Goal: Contribute content: Add original content to the website for others to see

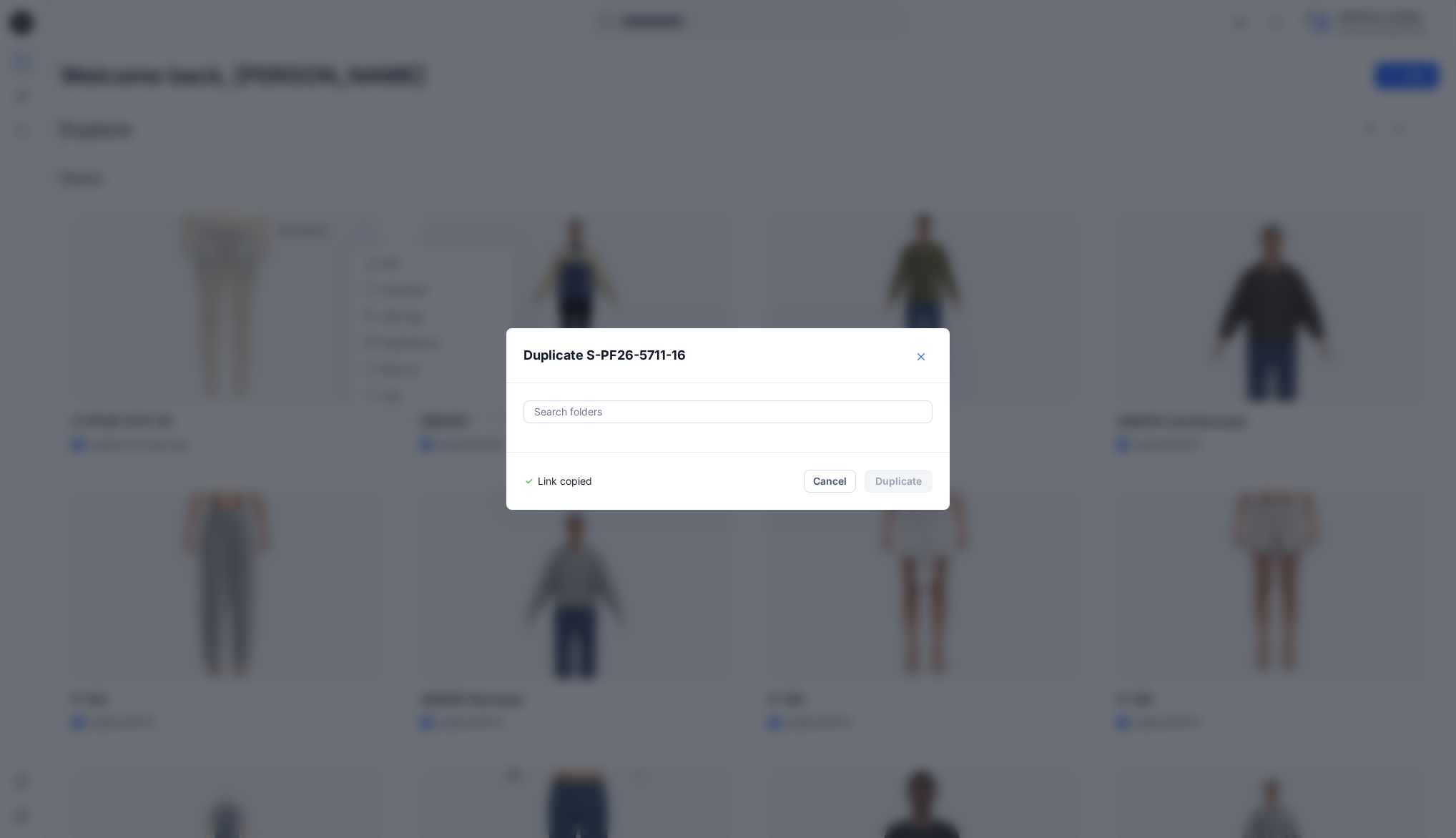
click at [922, 357] on icon "Close" at bounding box center [920, 357] width 7 height 7
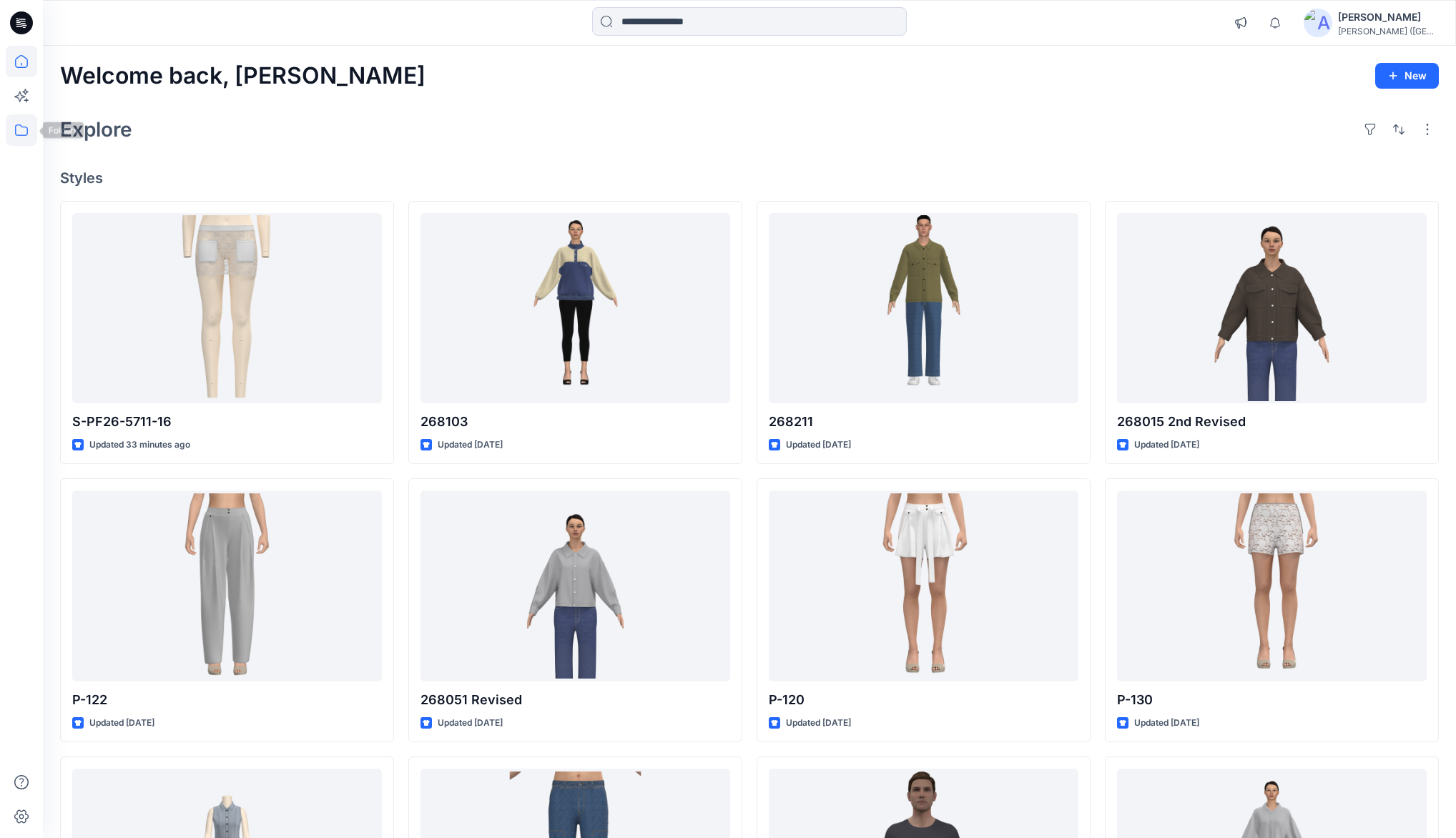
click at [21, 132] on icon at bounding box center [21, 130] width 31 height 31
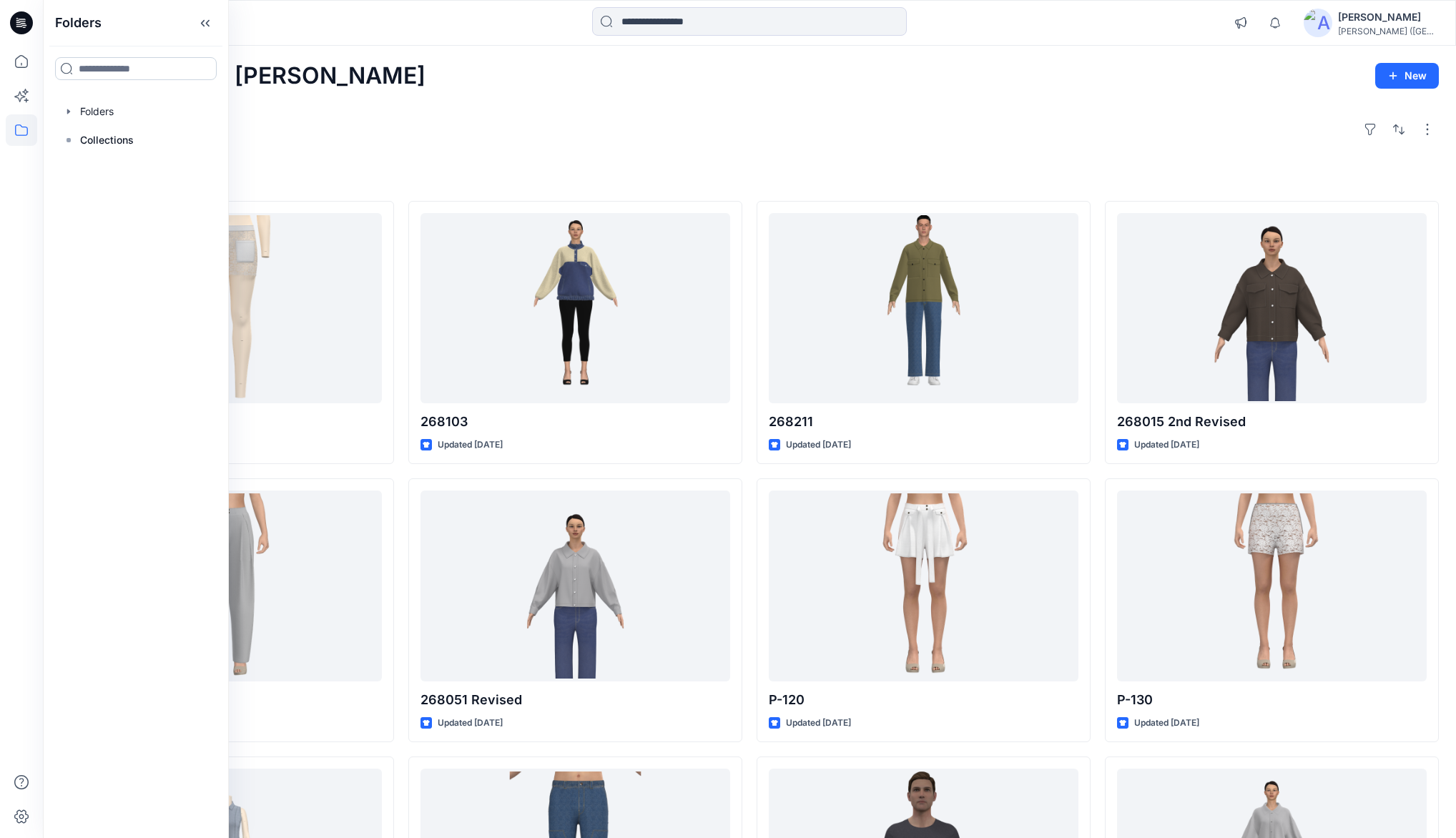
click at [124, 69] on input at bounding box center [135, 69] width 161 height 23
type input "***"
click at [155, 202] on span "- developments Board" at bounding box center [151, 204] width 110 height 12
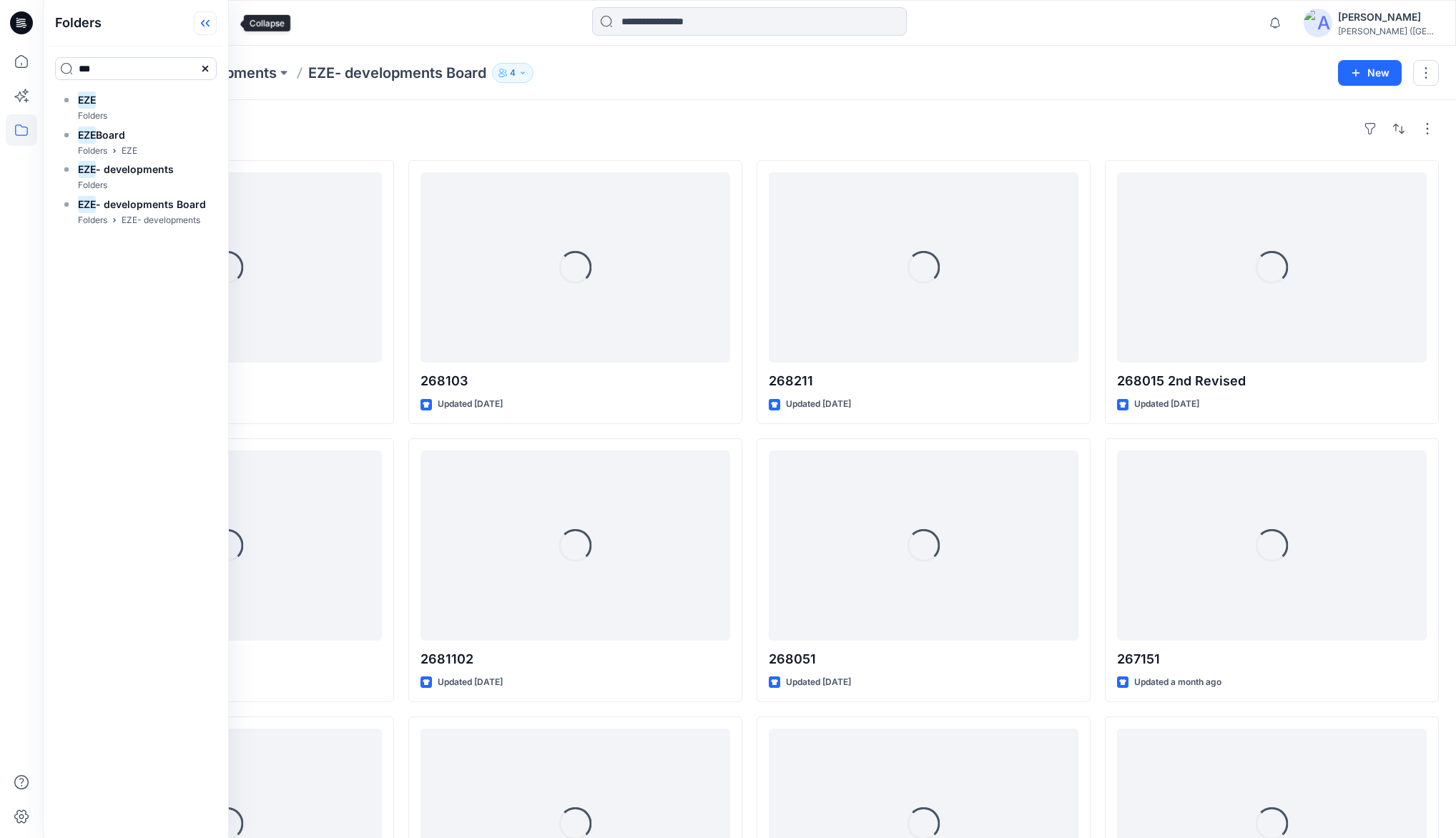
click at [217, 26] on icon at bounding box center [205, 23] width 23 height 24
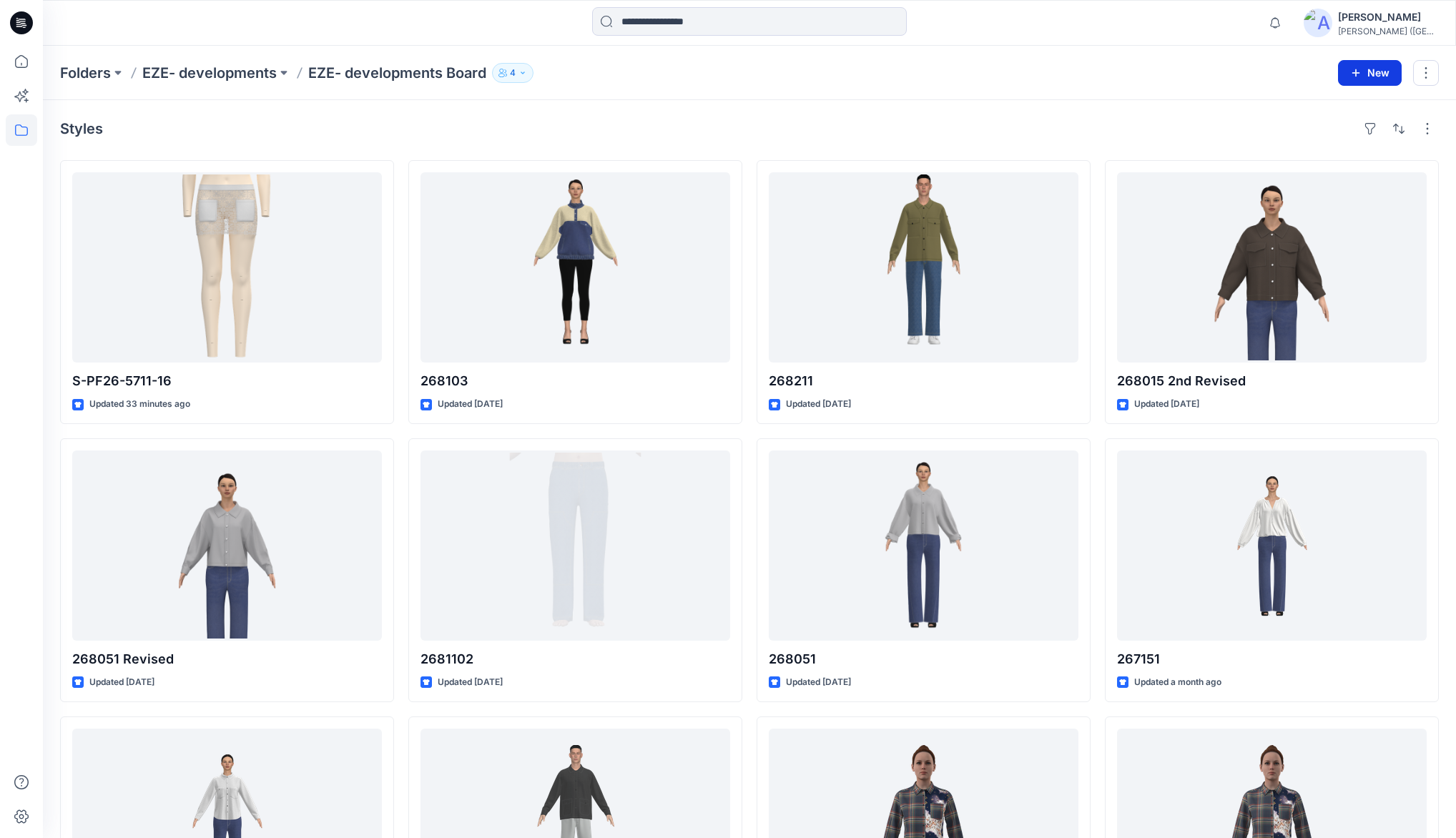
click at [1362, 72] on icon "button" at bounding box center [1356, 73] width 11 height 11
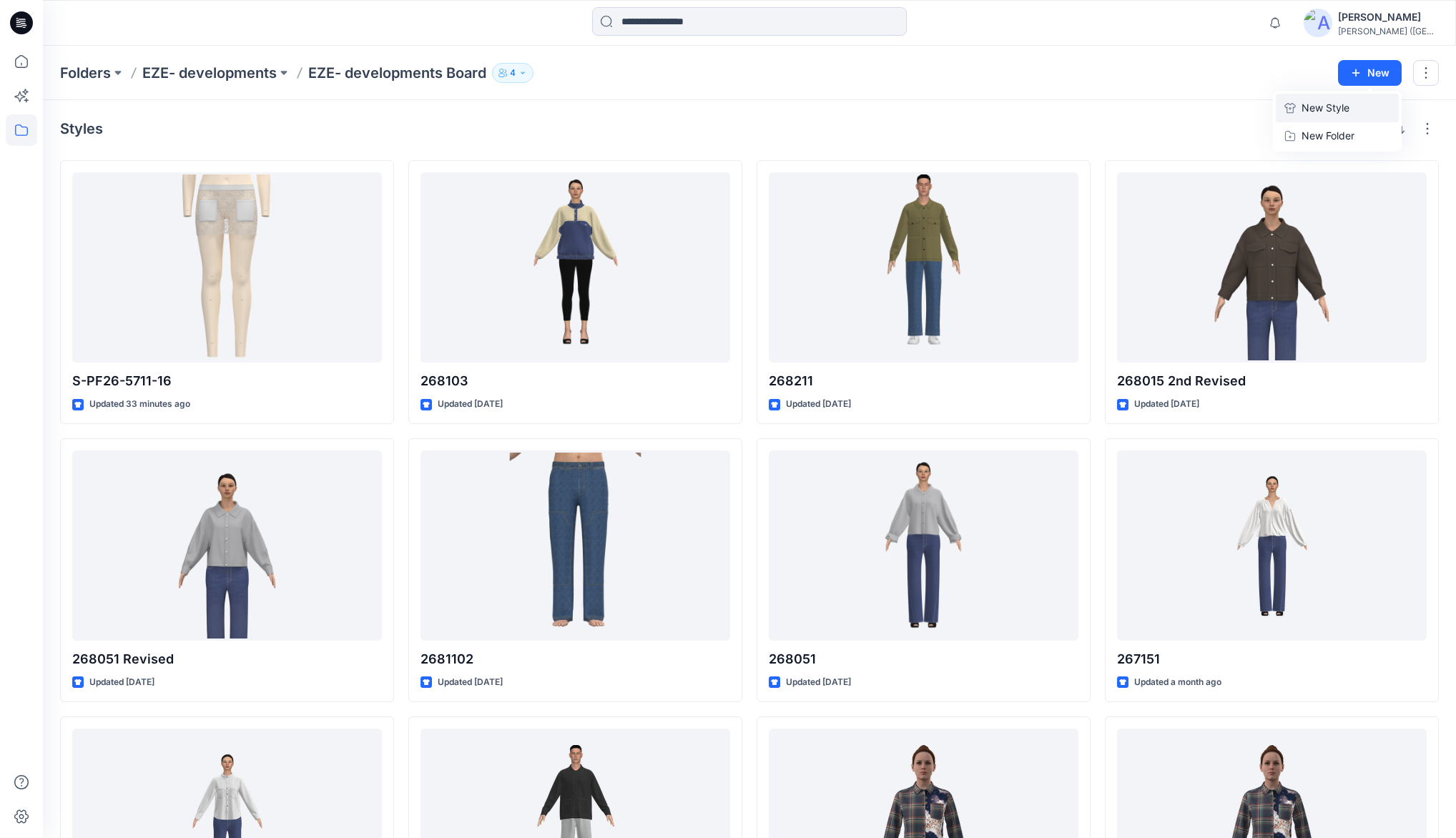
click at [1324, 104] on p "New Style" at bounding box center [1325, 108] width 48 height 17
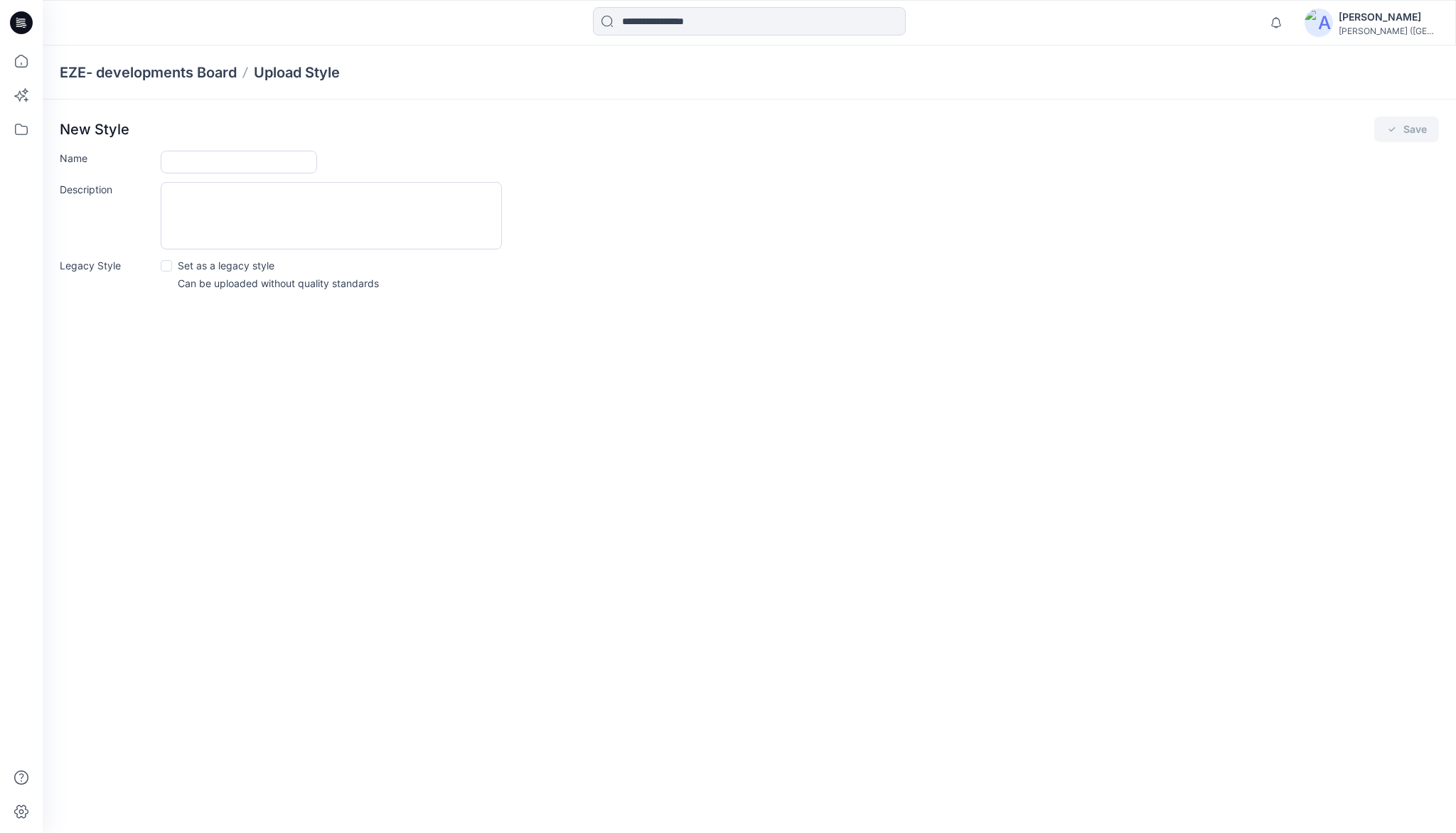
drag, startPoint x: 199, startPoint y: 160, endPoint x: 212, endPoint y: 178, distance: 22.2
click at [199, 160] on input "Name" at bounding box center [239, 162] width 157 height 23
type input "**********"
click at [1408, 125] on button "Save" at bounding box center [1407, 129] width 65 height 26
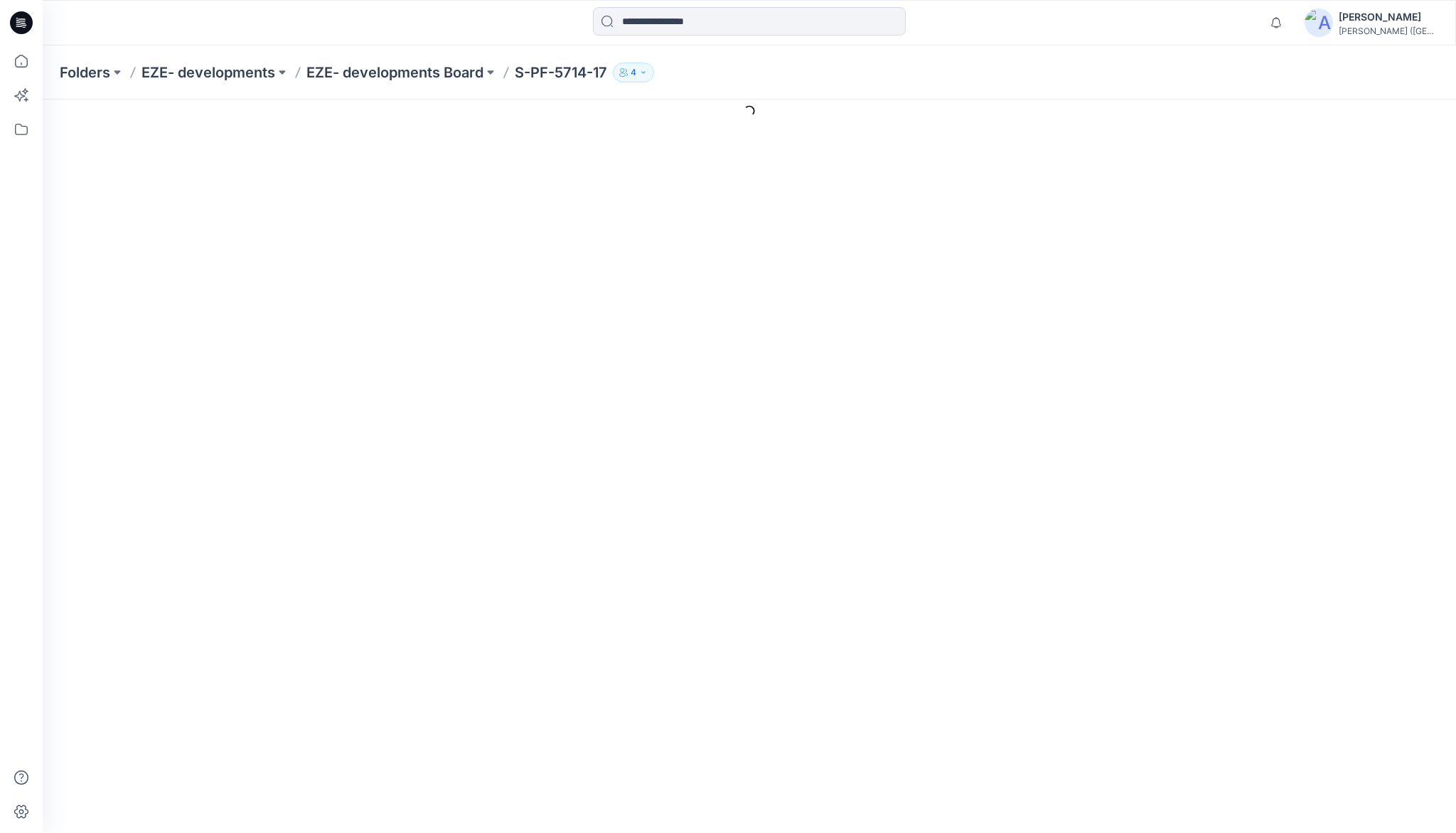
scroll to position [15, 0]
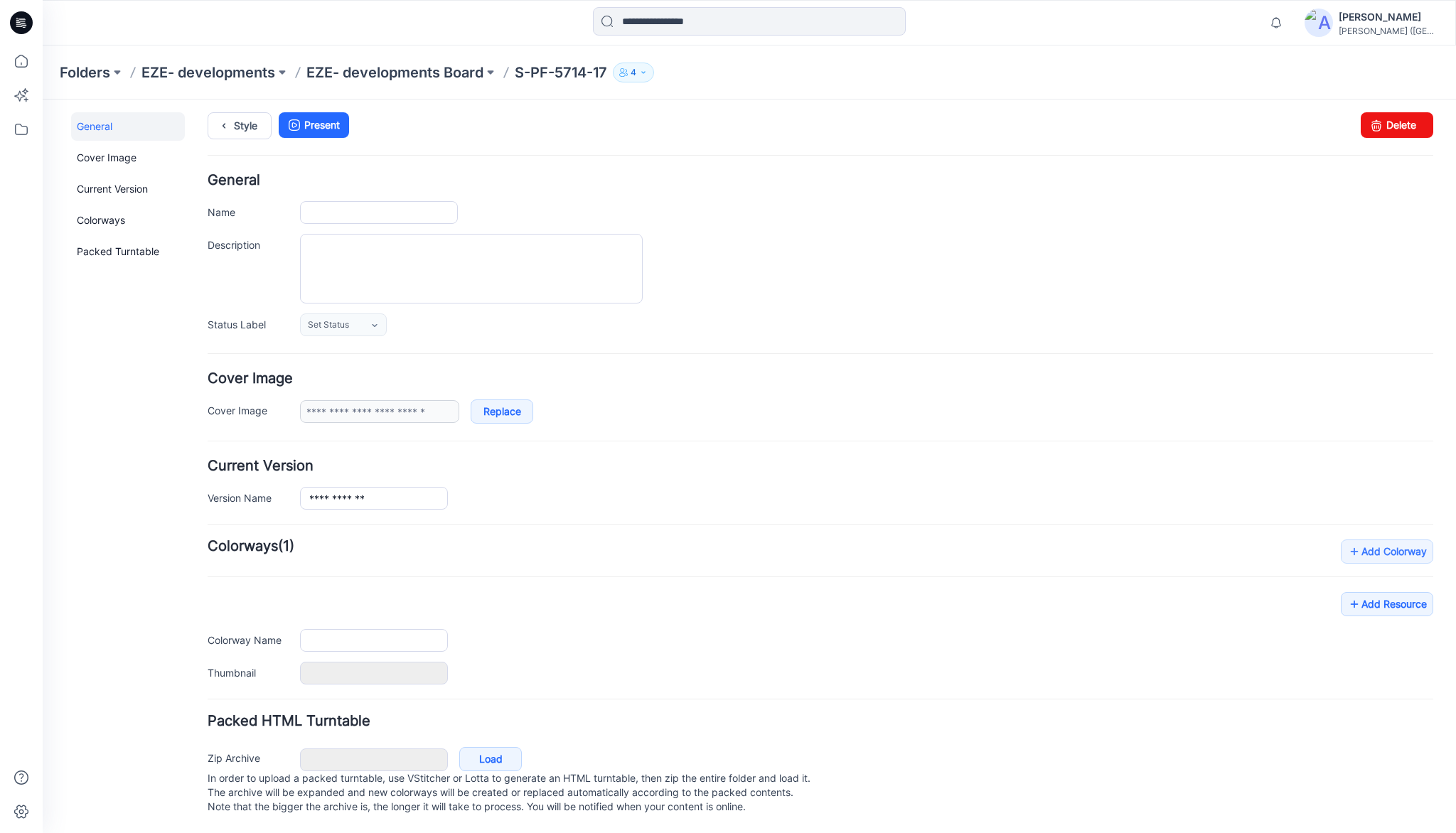
type input "**********"
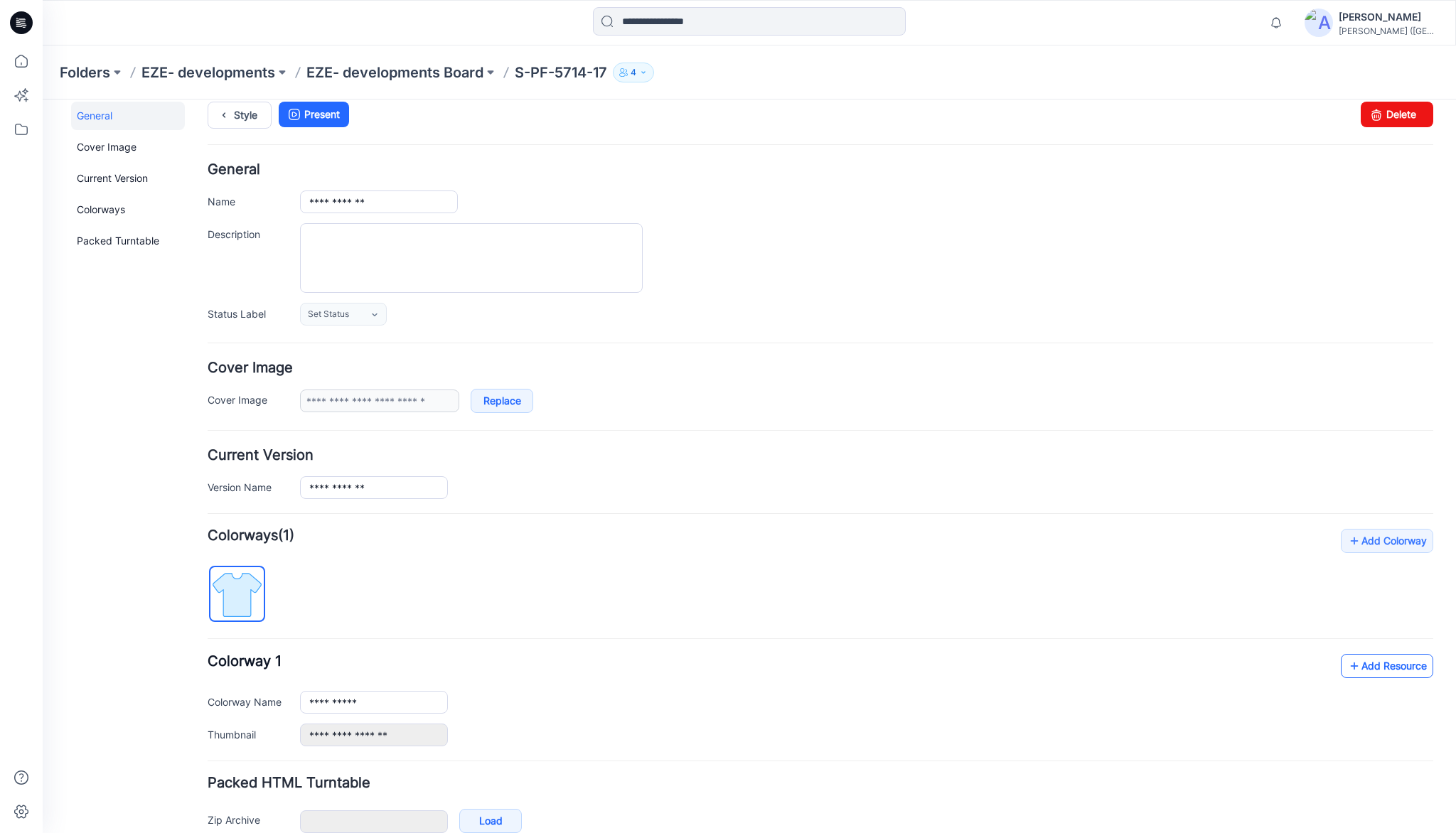
click at [1397, 669] on link "Add Resource" at bounding box center [1388, 666] width 93 height 24
type input "*********"
click at [1389, 666] on link "Add Resource" at bounding box center [1388, 666] width 93 height 24
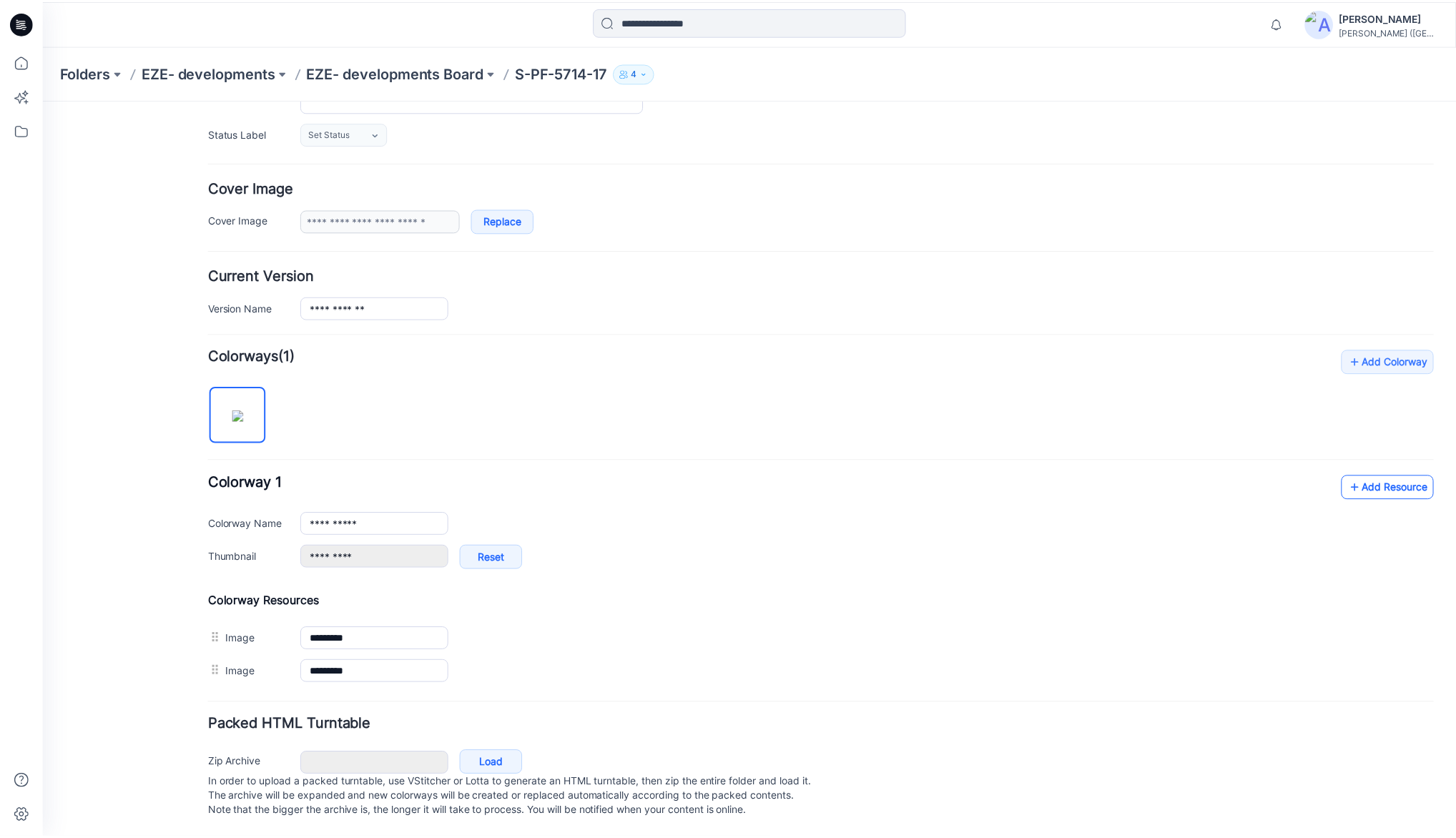
scroll to position [209, 0]
click at [1377, 476] on link "Add Resource" at bounding box center [1396, 488] width 93 height 24
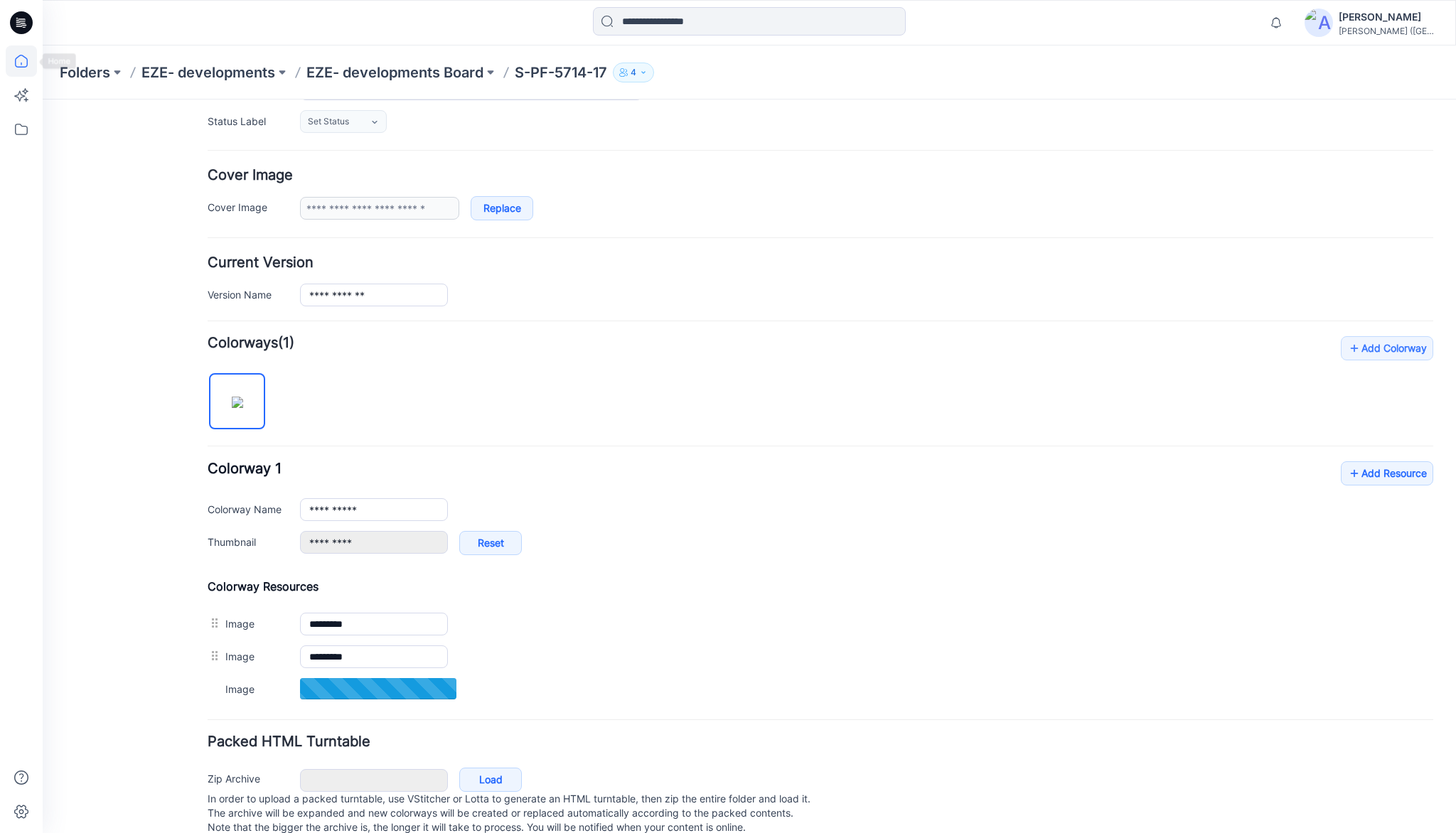
drag, startPoint x: 0, startPoint y: 62, endPoint x: 31, endPoint y: 50, distance: 33.2
click at [3, 61] on div at bounding box center [21, 416] width 43 height 833
drag, startPoint x: 25, startPoint y: 60, endPoint x: 38, endPoint y: 78, distance: 22.2
click at [25, 60] on icon at bounding box center [21, 61] width 31 height 31
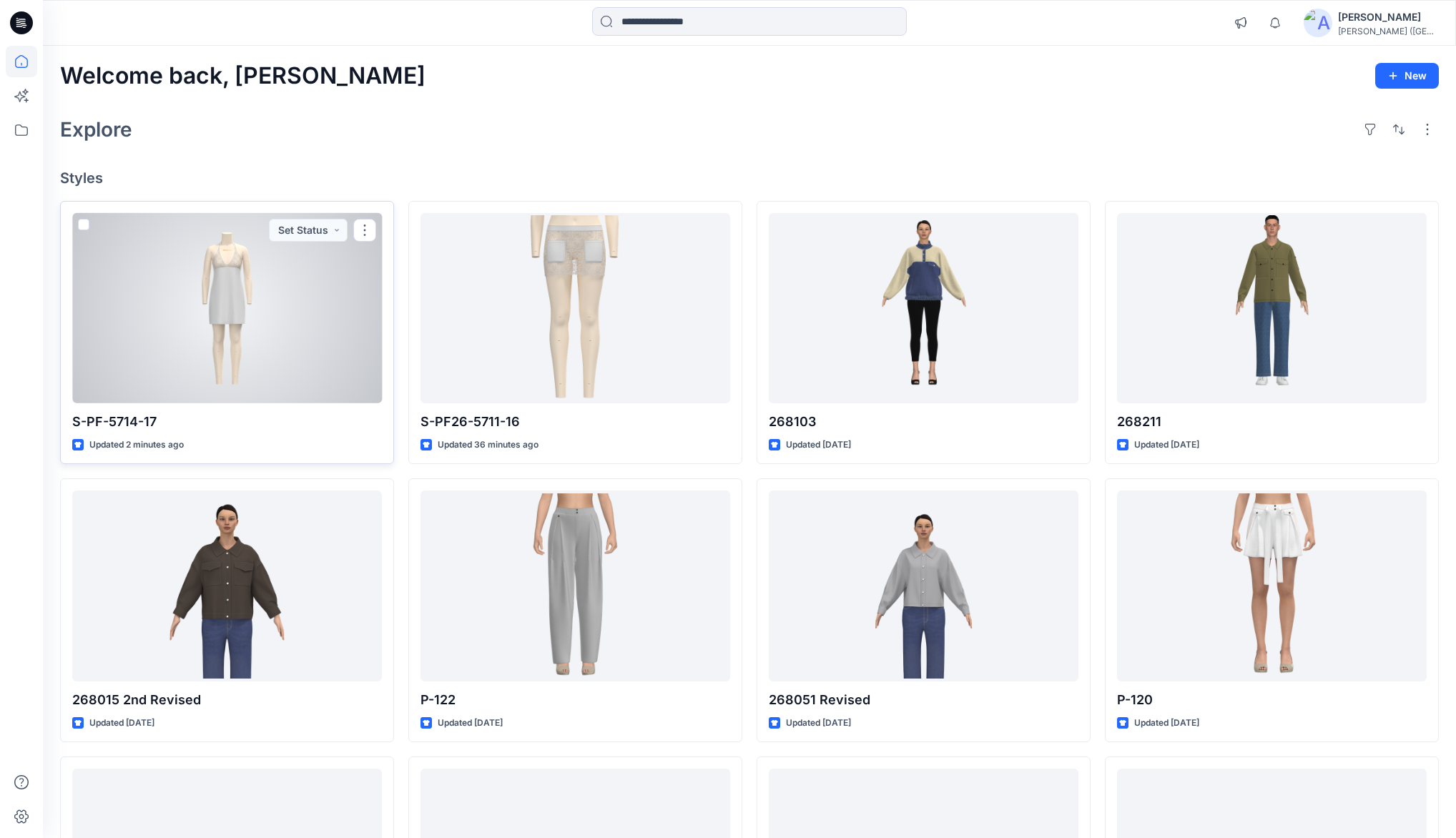
click at [301, 266] on div at bounding box center [226, 308] width 310 height 191
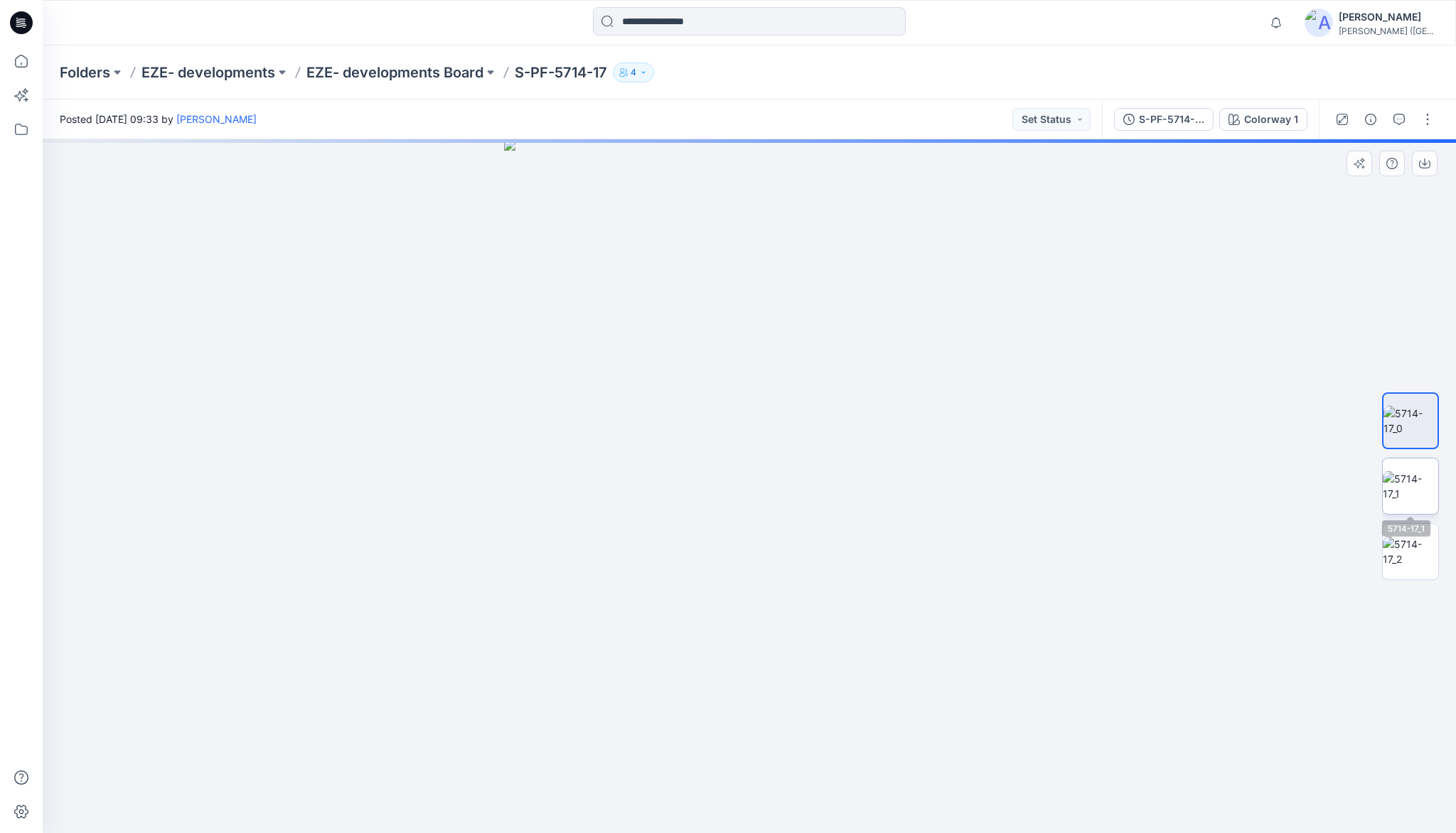
click at [1410, 501] on img at bounding box center [1410, 486] width 56 height 30
click at [1418, 561] on img at bounding box center [1410, 552] width 56 height 30
click at [28, 65] on icon at bounding box center [21, 61] width 31 height 31
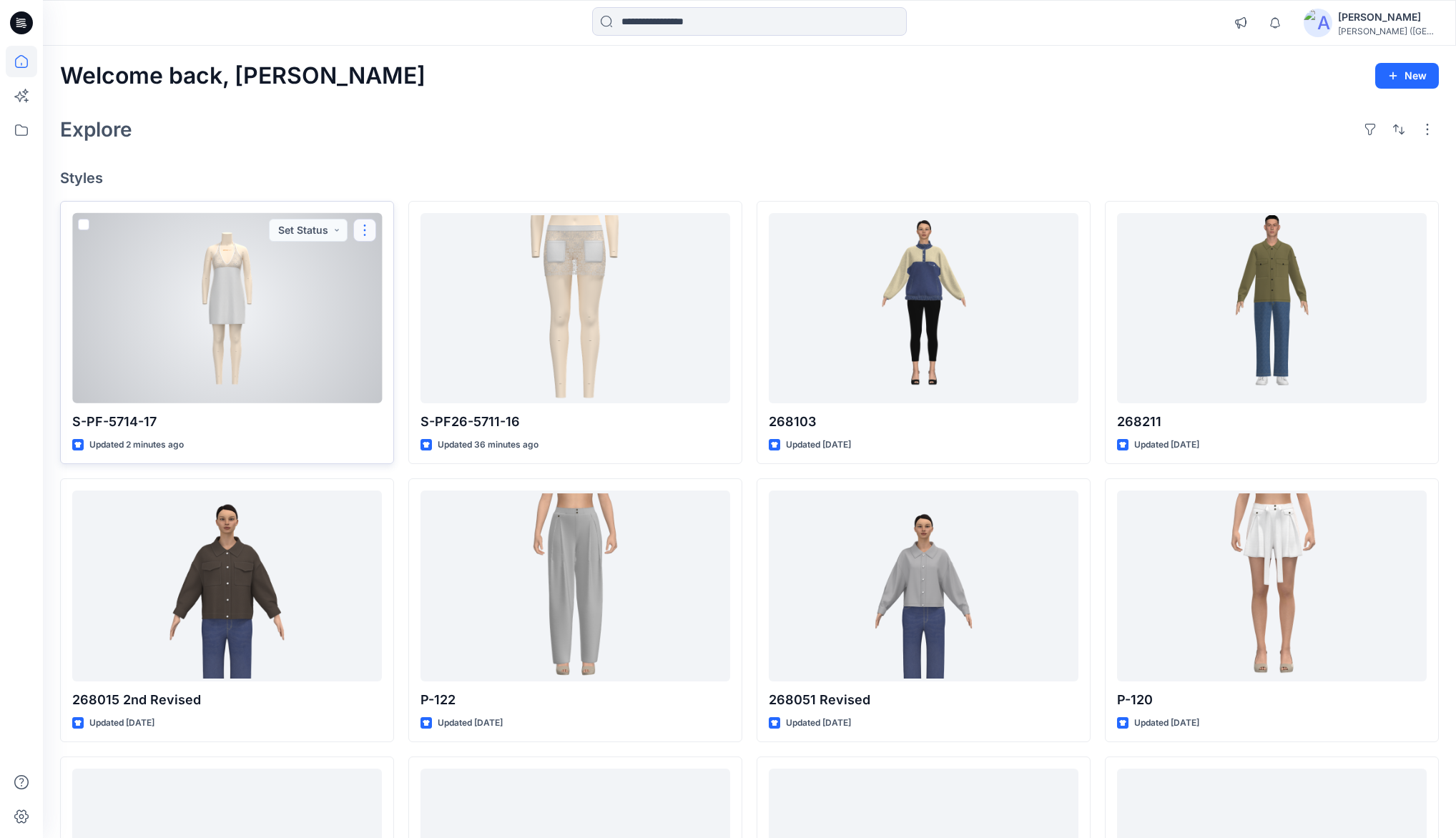
click at [366, 231] on button "button" at bounding box center [365, 230] width 23 height 23
click at [389, 344] on p "Duplicate to..." at bounding box center [414, 343] width 65 height 15
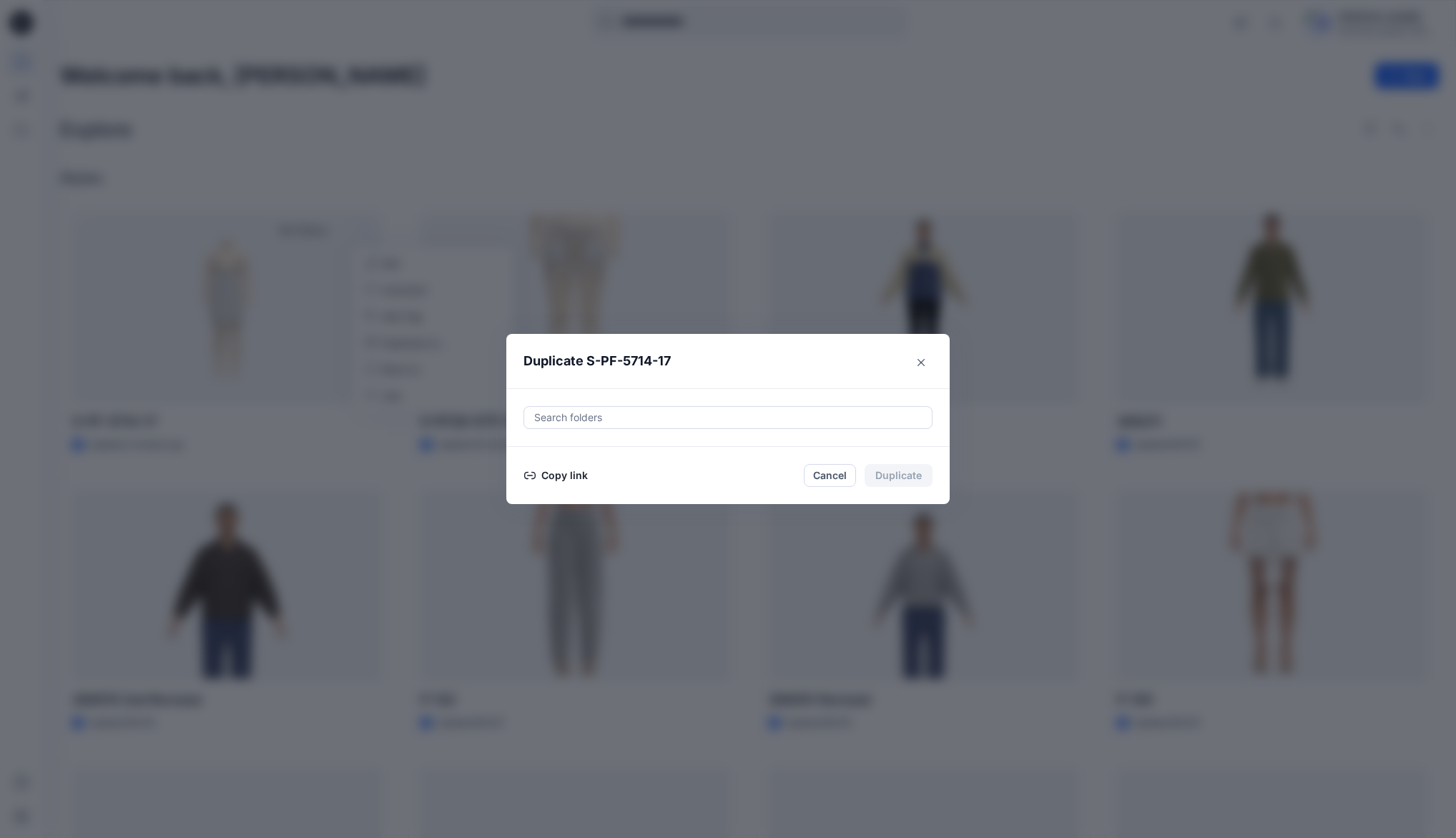
click at [575, 477] on button "Copy link" at bounding box center [555, 475] width 65 height 17
